Goal: Check status

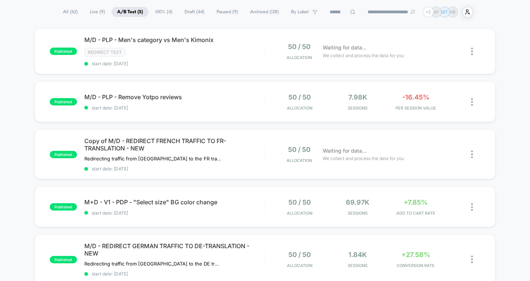
scroll to position [57, 0]
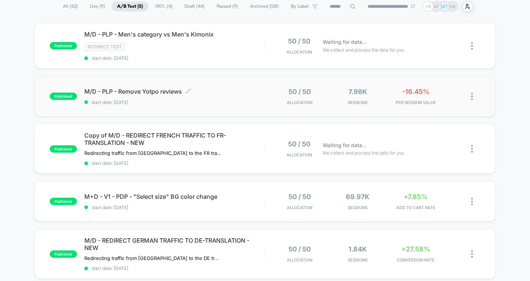
click at [236, 100] on span "start date: [DATE]" at bounding box center [174, 103] width 181 height 6
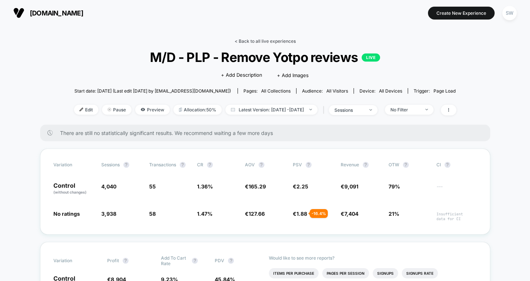
click at [262, 43] on link "< Back to all live experiences" at bounding box center [265, 41] width 61 height 6
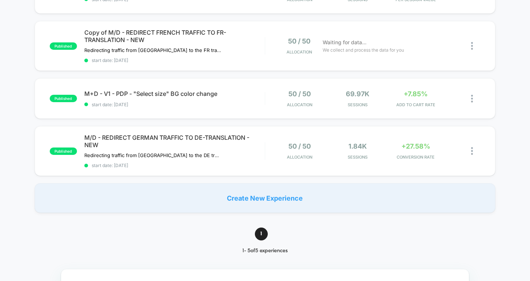
scroll to position [222, 0]
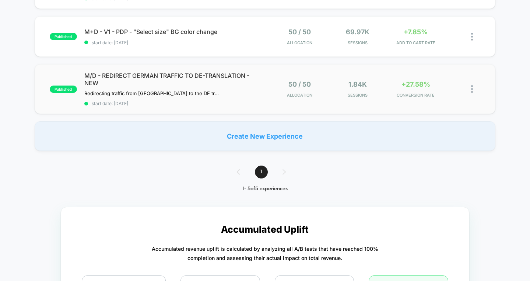
click at [244, 107] on div "published M/D - REDIRECT GERMAN TRAFFIC TO DE-TRANSLATION - NEW Redirecting tra…" at bounding box center [265, 89] width 461 height 50
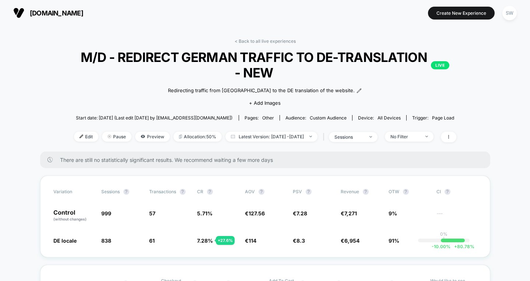
click at [274, 41] on link "< Back to all live experiences" at bounding box center [265, 41] width 61 height 6
